Goal: Task Accomplishment & Management: Manage account settings

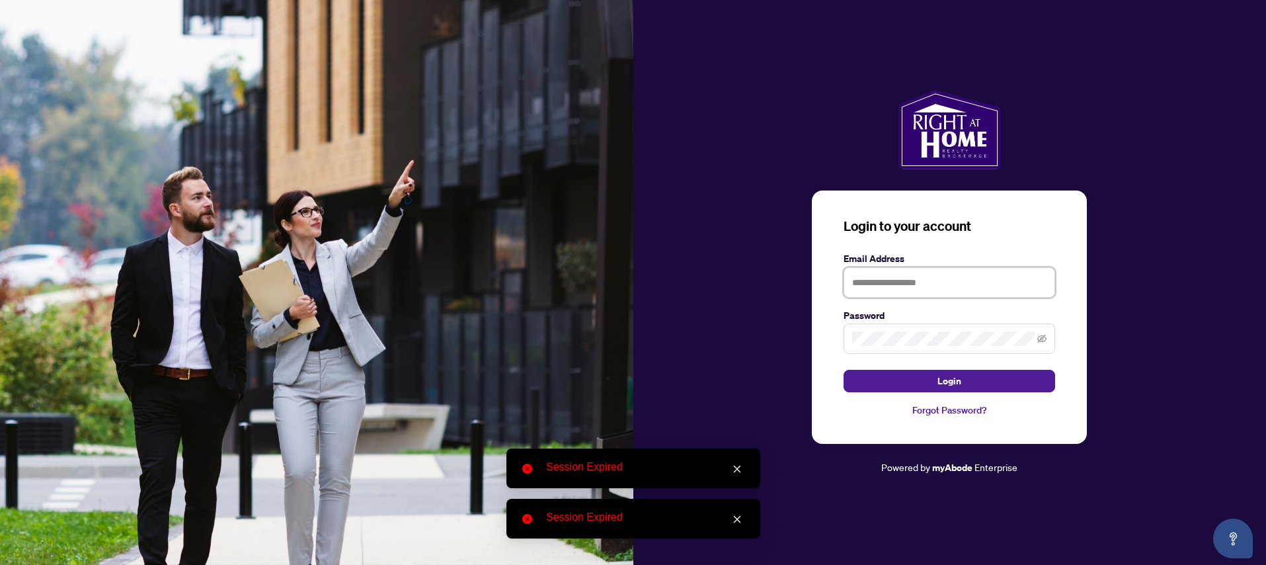
type input "**********"
click at [902, 282] on input "**********" at bounding box center [950, 282] width 212 height 30
click at [1077, 268] on div "**********" at bounding box center [949, 317] width 275 height 254
